Goal: Transaction & Acquisition: Purchase product/service

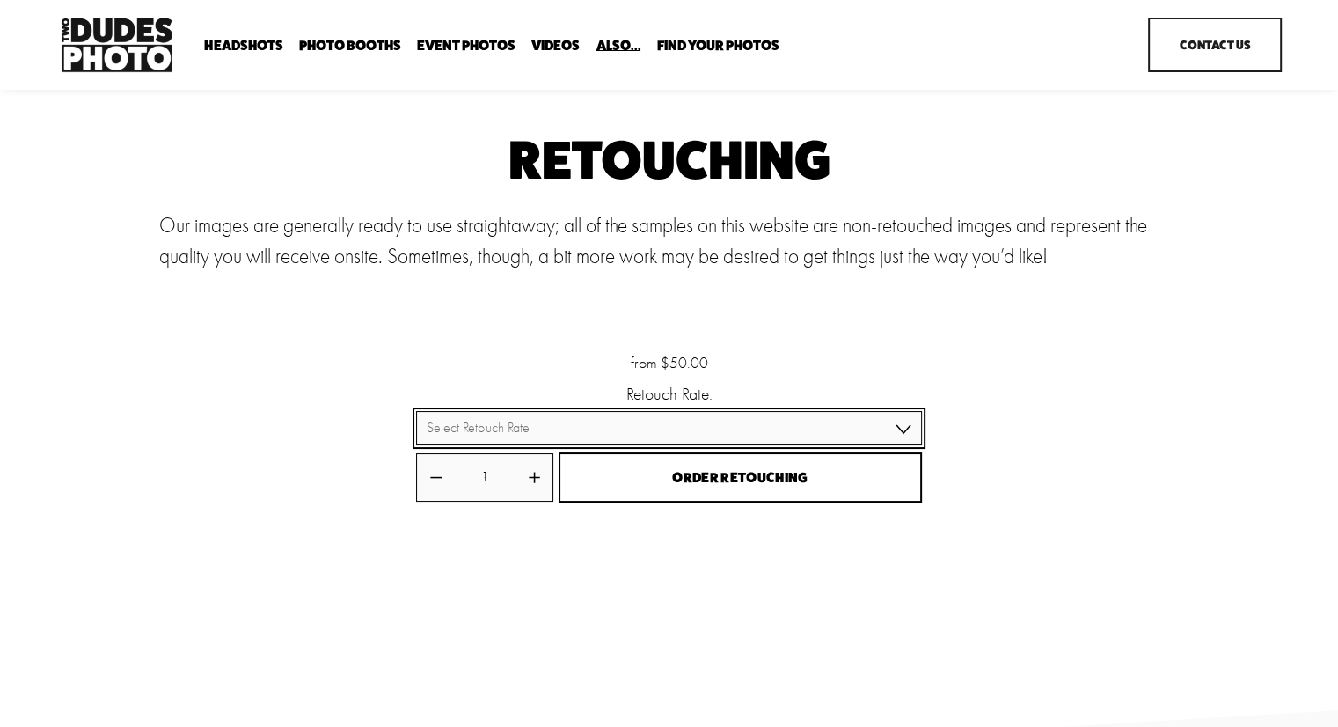
click at [878, 441] on select "Select Retouch Rate Individual Rate ($50/image) 4 Images ($150) 8 Images ($200)" at bounding box center [668, 428] width 505 height 34
select select "8 Images ($200)"
click at [416, 412] on select "Select Retouch Rate Individual Rate ($50/image) 4 Images ($150) 8 Images ($200)" at bounding box center [668, 428] width 505 height 34
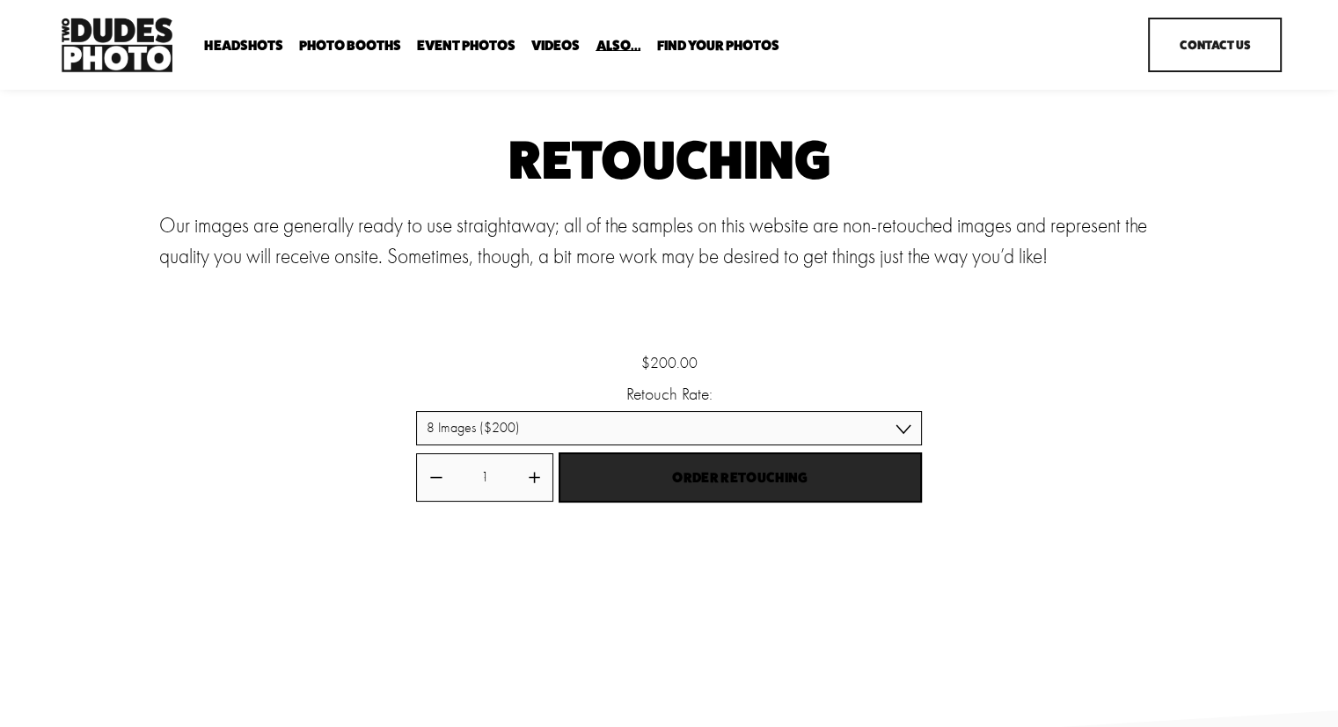
click at [757, 486] on span "Order Retouching" at bounding box center [739, 477] width 135 height 24
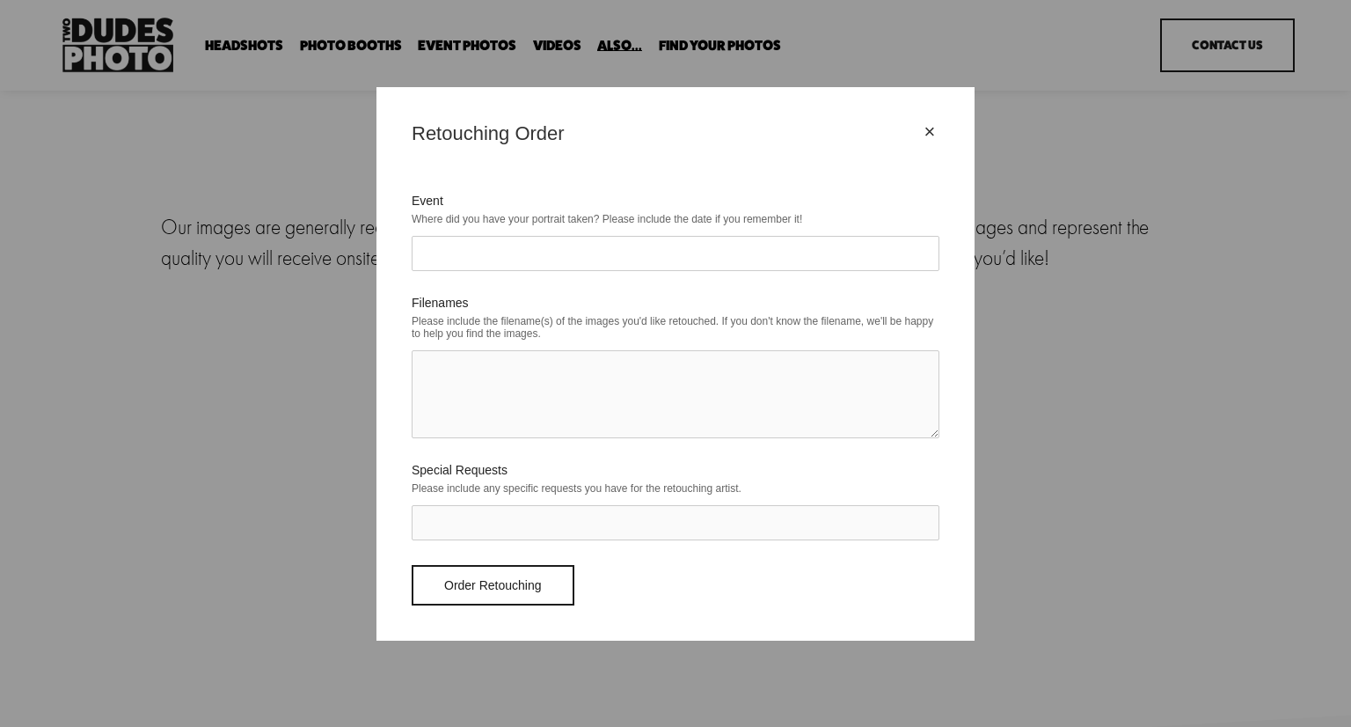
click at [645, 261] on input "Event" at bounding box center [676, 253] width 528 height 35
type input "Hilton Conference"
click at [710, 374] on textarea "Filenames" at bounding box center [676, 394] width 528 height 88
click at [933, 128] on div "×" at bounding box center [929, 131] width 19 height 19
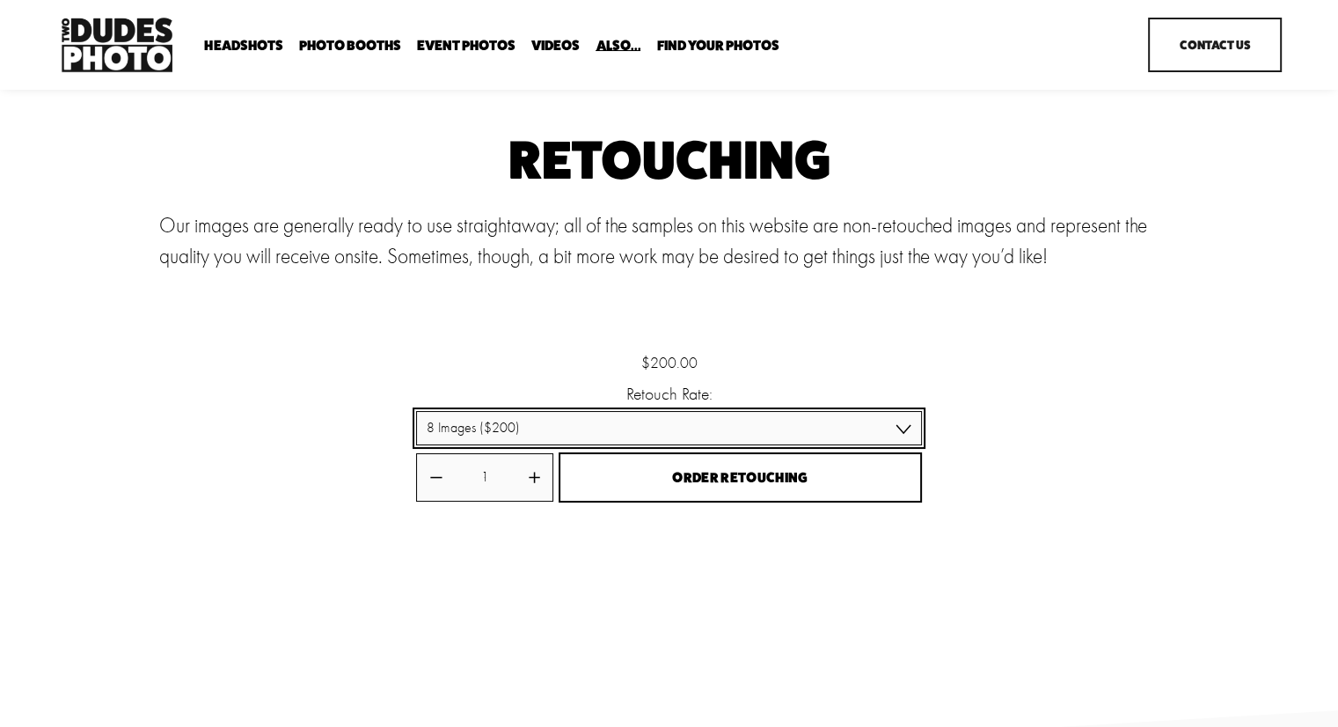
click at [543, 433] on select "Select Retouch Rate Individual Rate ($50/image) 4 Images ($150) 8 Images ($200)" at bounding box center [668, 428] width 505 height 34
select select "4 Images ($150)"
click at [416, 412] on select "Select Retouch Rate Individual Rate ($50/image) 4 Images ($150) 8 Images ($200)" at bounding box center [668, 428] width 505 height 34
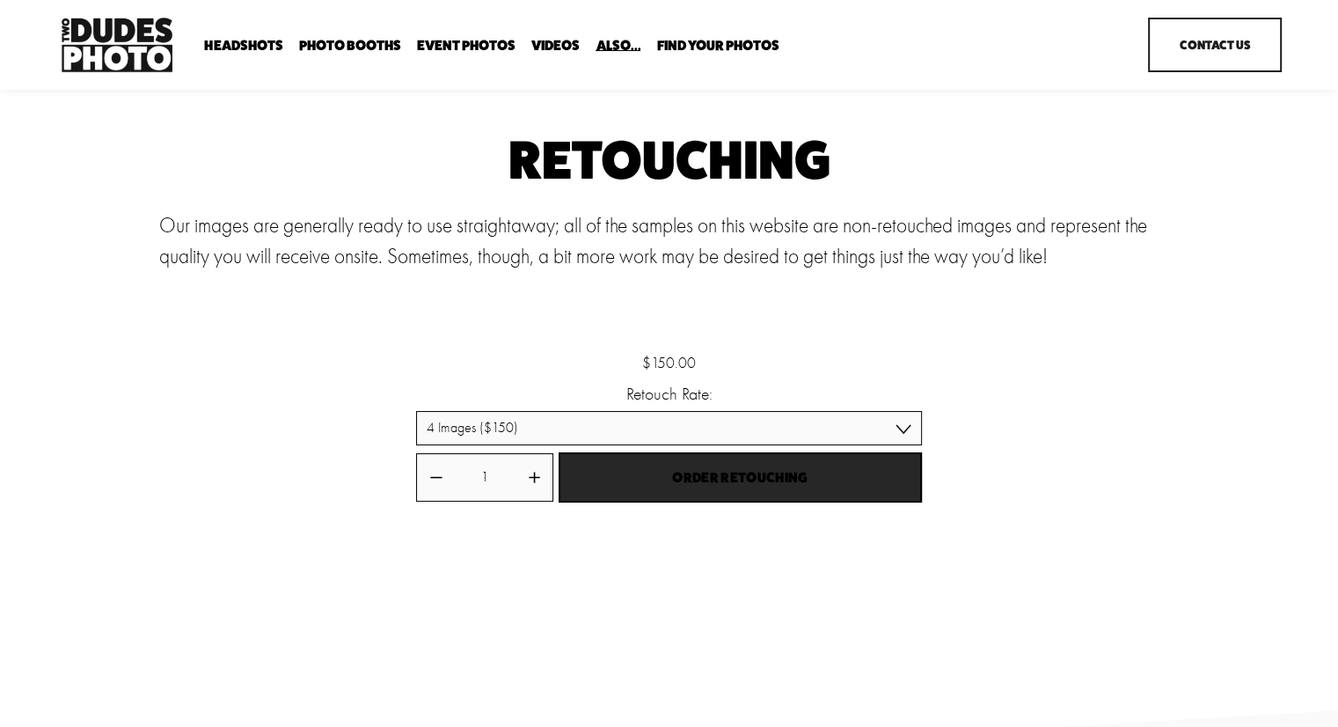
click at [735, 479] on span "Order Retouching" at bounding box center [739, 477] width 135 height 24
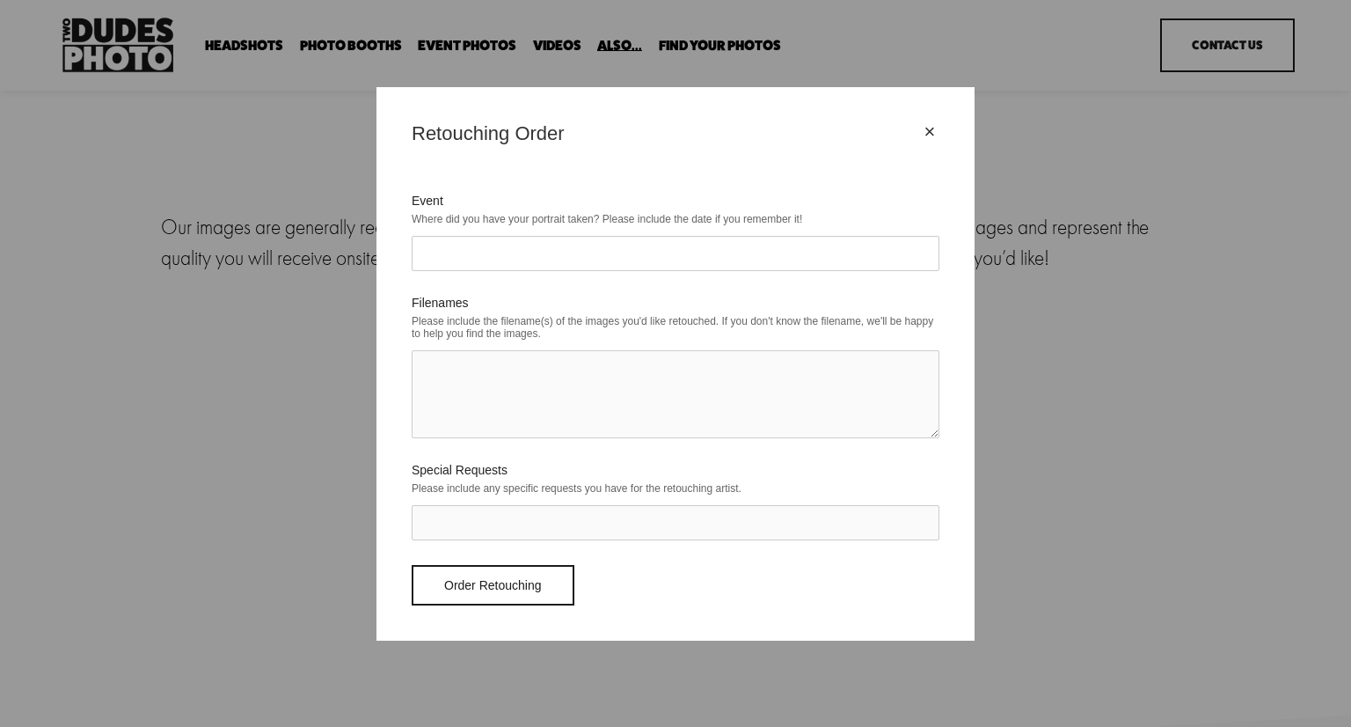
click at [525, 256] on input "Event" at bounding box center [676, 253] width 528 height 35
type input "h"
type input "Hilton Conference"
click at [521, 368] on textarea "[PERSON_NAME] 3346" at bounding box center [676, 394] width 528 height 88
drag, startPoint x: 524, startPoint y: 367, endPoint x: 415, endPoint y: 367, distance: 109.1
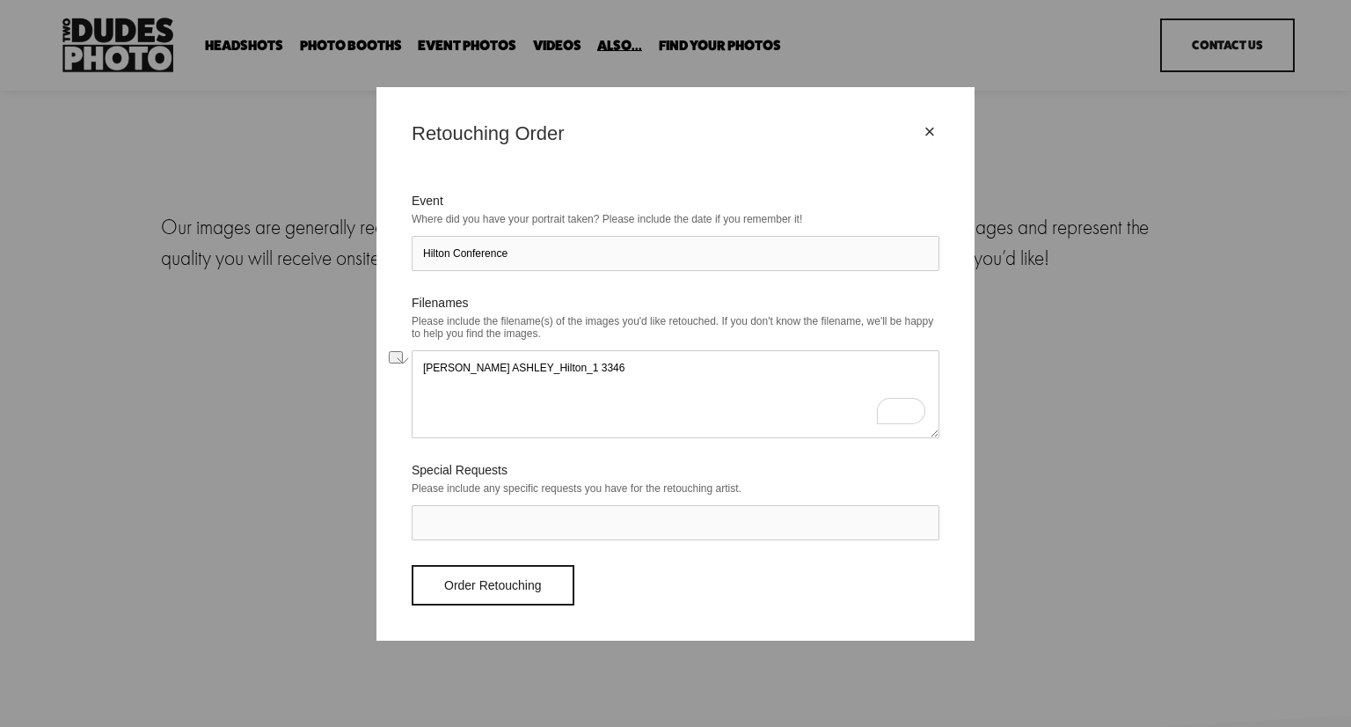
click at [415, 367] on div "× Retouching Order Event Where did you have your portrait taken? Please include…" at bounding box center [676, 363] width 598 height 553
click at [441, 392] on textarea "[PERSON_NAME] ASHLEY_Hilton_1 3346" at bounding box center [676, 394] width 528 height 88
click at [563, 374] on textarea "[PERSON_NAME] ASHLEY_Hilton_1 3346" at bounding box center [676, 394] width 528 height 88
paste textarea "[PERSON_NAME] ASHLEY_Hilton_1 3346"
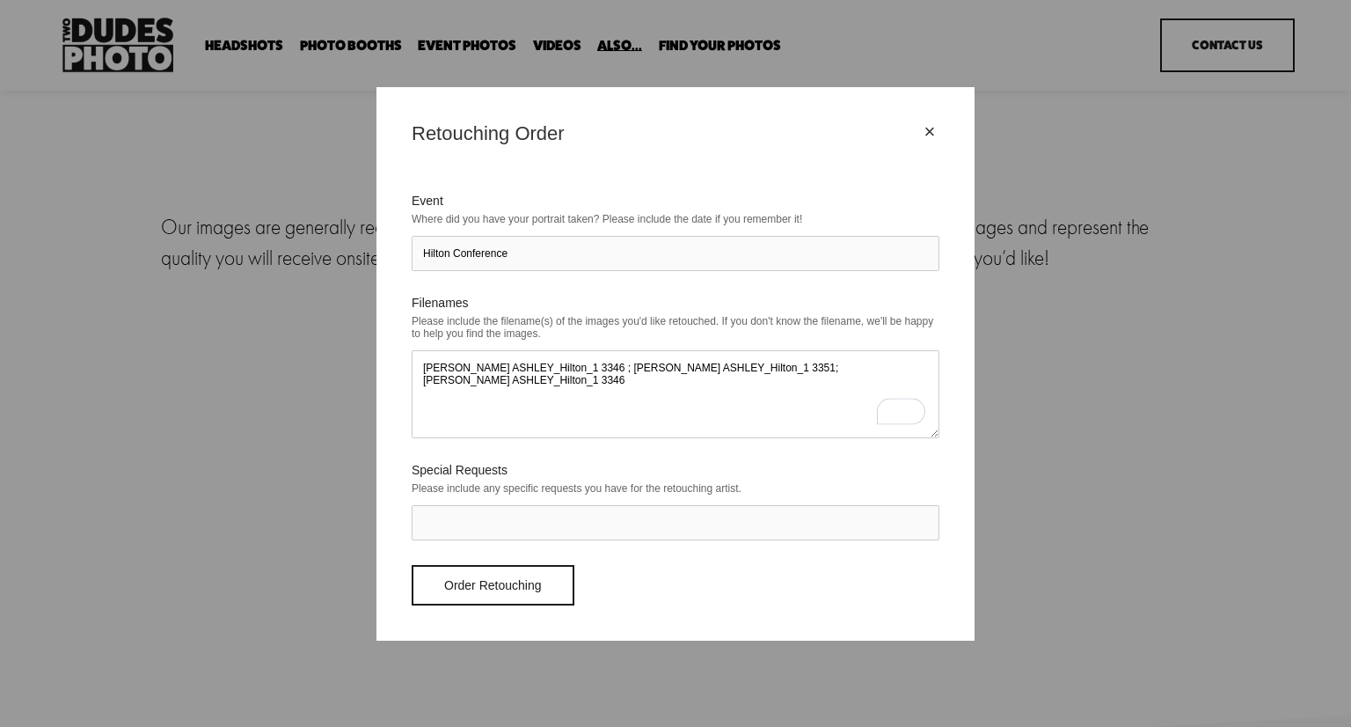
click at [712, 369] on textarea "[PERSON_NAME] ASHLEY_Hilton_1 3346 ; [PERSON_NAME] ASHLEY_Hilton_1 3351; [PERSO…" at bounding box center [676, 394] width 528 height 88
click at [852, 363] on textarea "[PERSON_NAME] ASHLEY_Hilton_1 3346 ; [PERSON_NAME] ASHLEY_Hilton_1 3351; [PERSO…" at bounding box center [676, 394] width 528 height 88
paste textarea "[PERSON_NAME] ASHLEY_Hilton_1 3346"
type textarea "[PERSON_NAME] ASHLEY_Hilton_1 3346 ; [PERSON_NAME] ASHLEY_Hilton_1 3351; [PERSO…"
click at [648, 508] on input "Special Requests" at bounding box center [676, 522] width 528 height 35
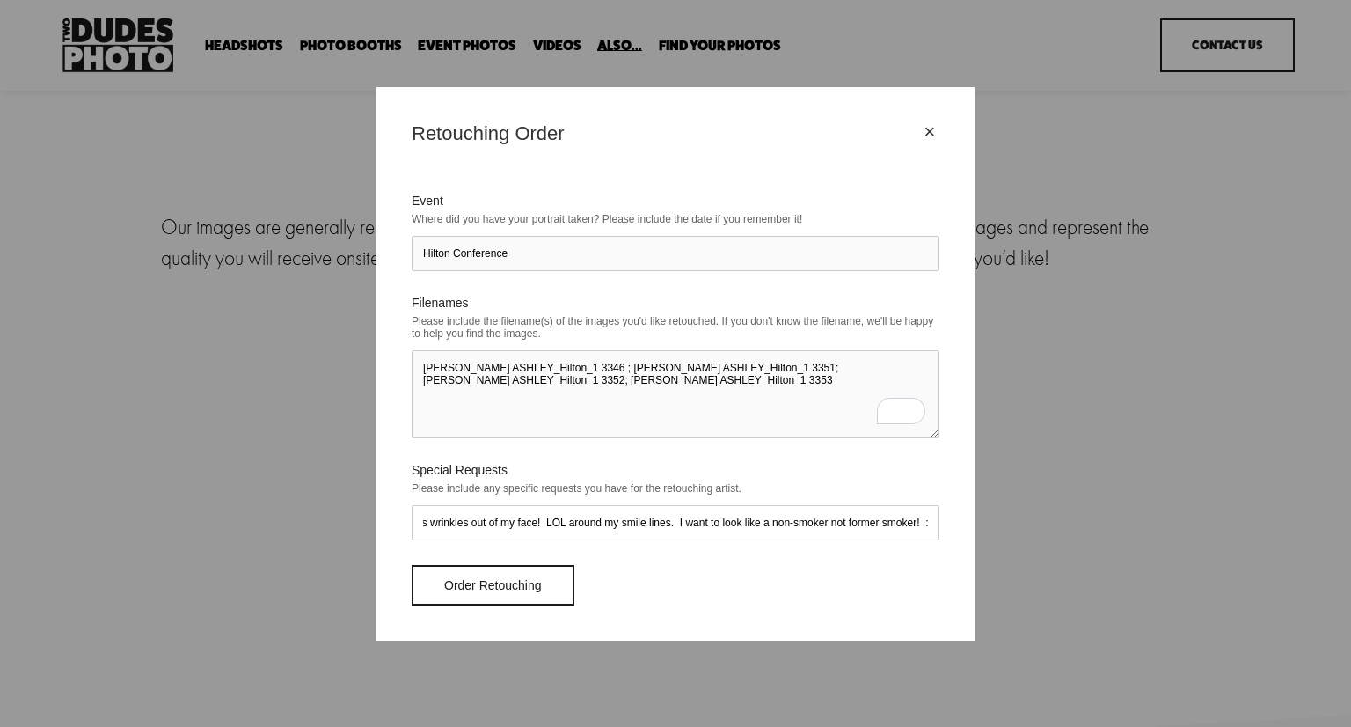
scroll to position [0, 114]
type input "Please take my smokers wrinkles out of my face! LOL around my smile lines. I wa…"
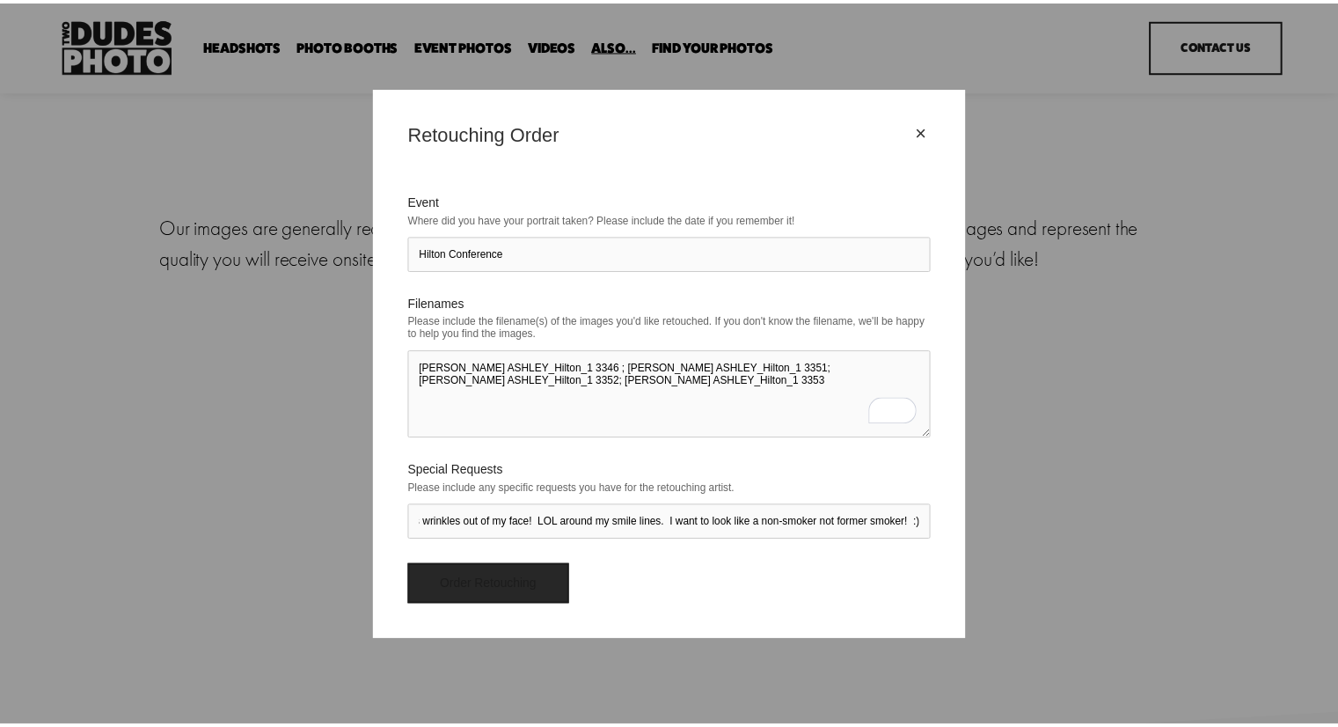
scroll to position [0, 0]
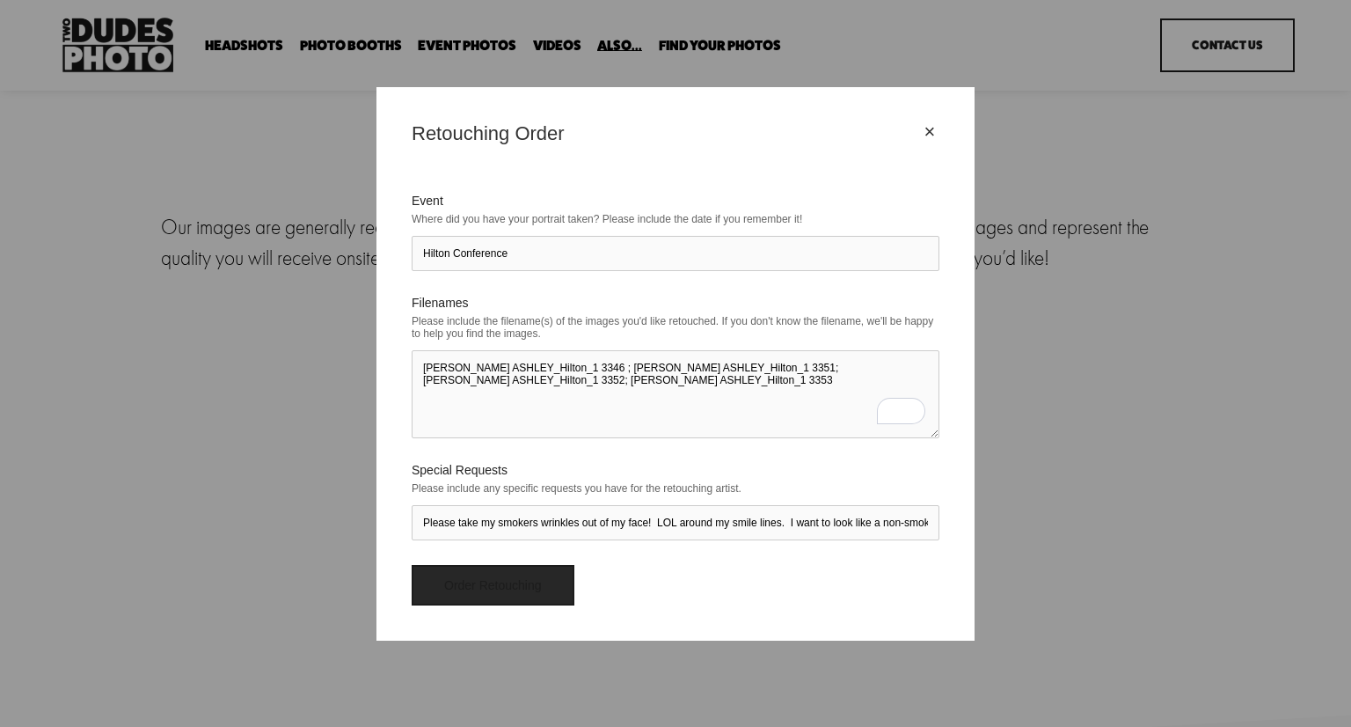
click at [500, 580] on input "Order Retouching" at bounding box center [493, 585] width 163 height 40
